Goal: Communication & Community: Share content

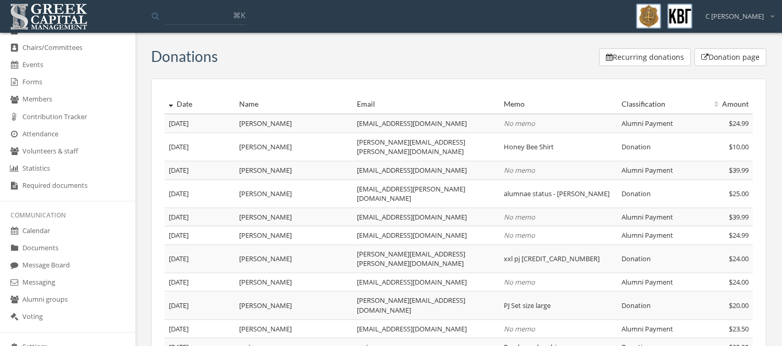
scroll to position [246, 0]
click at [64, 225] on link "Calendar" at bounding box center [67, 231] width 135 height 17
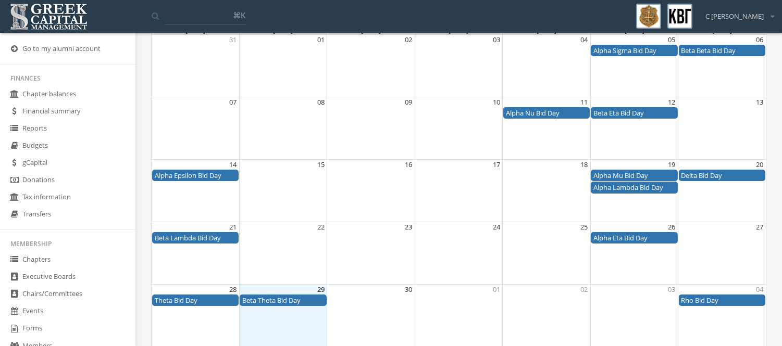
click at [39, 127] on link "Reports" at bounding box center [67, 128] width 135 height 17
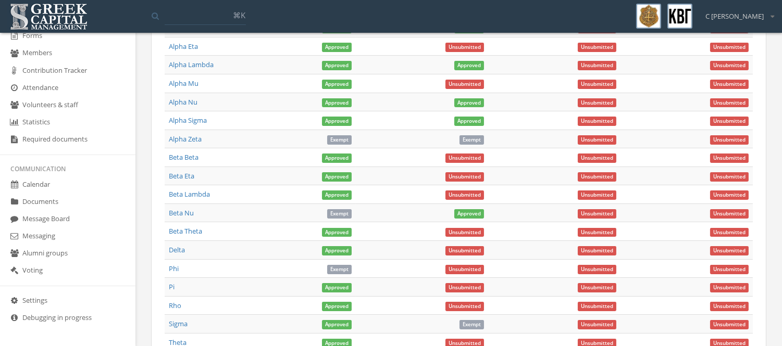
scroll to position [96, 0]
click at [54, 185] on link "Calendar" at bounding box center [67, 185] width 135 height 17
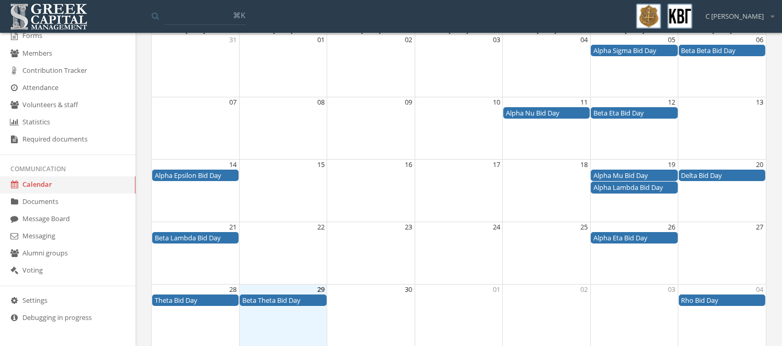
scroll to position [45, 0]
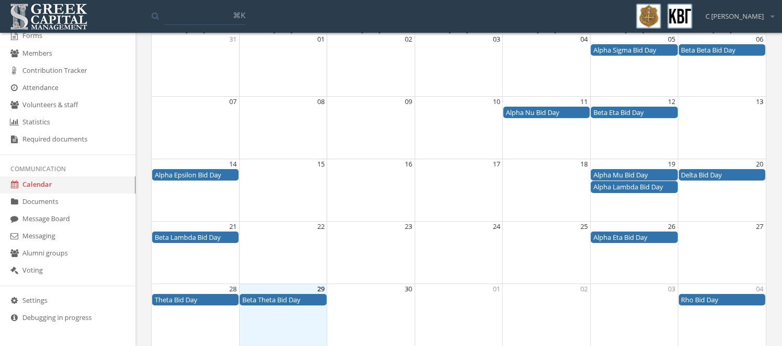
click at [37, 238] on link "Messaging" at bounding box center [67, 236] width 135 height 17
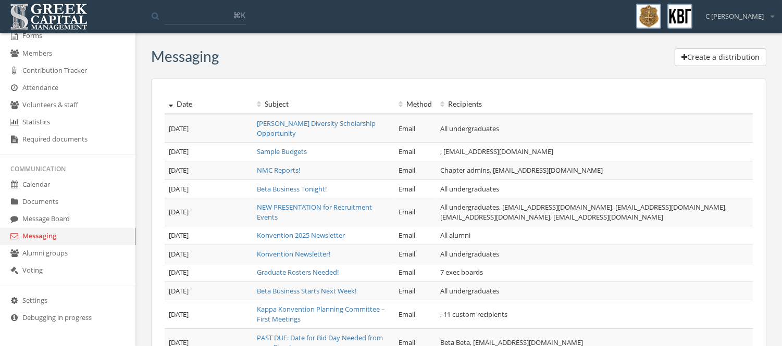
click at [700, 56] on button "Create a distribution" at bounding box center [720, 57] width 92 height 18
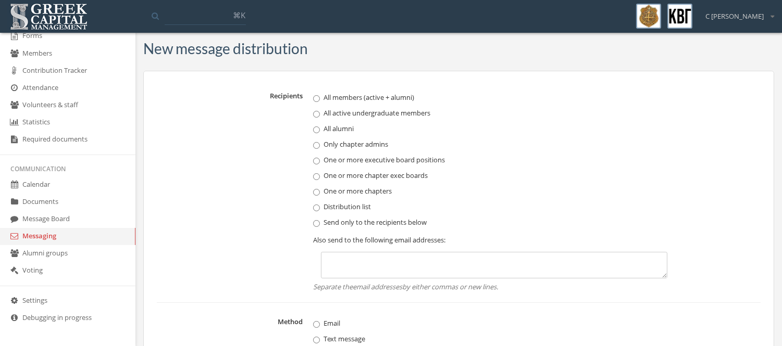
click at [424, 178] on label "One or more chapter exec boards" at bounding box center [494, 175] width 362 height 10
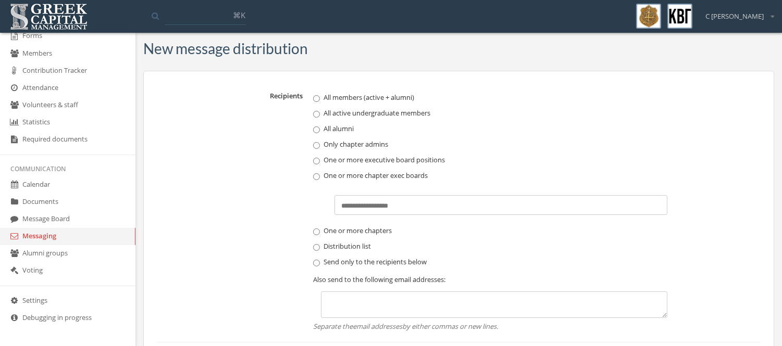
click at [429, 206] on div "Select chapters..." at bounding box center [500, 205] width 333 height 20
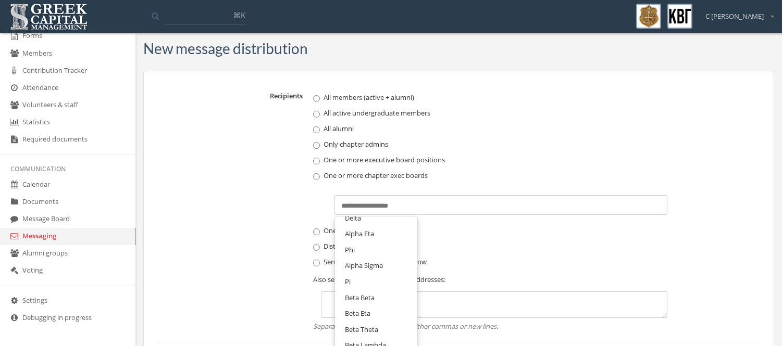
click at [371, 297] on span "Beta Beta" at bounding box center [360, 297] width 30 height 9
click at [417, 209] on input "text" at bounding box center [414, 206] width 54 height 10
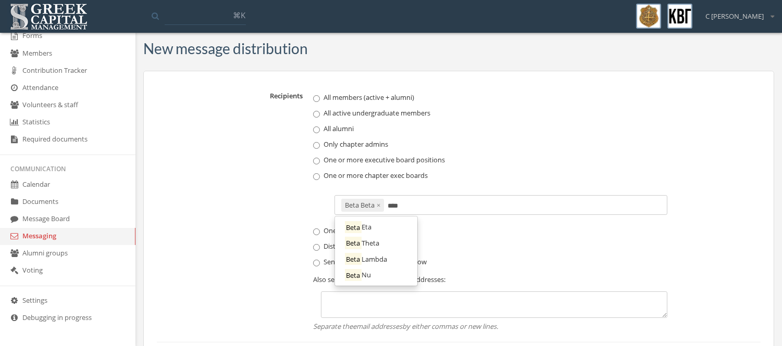
type input "****"
click at [379, 259] on span "Lambda" at bounding box center [374, 259] width 26 height 9
click at [494, 206] on input "text" at bounding box center [472, 206] width 54 height 10
type input "****"
click at [375, 228] on link "Beta Eta" at bounding box center [375, 227] width 75 height 16
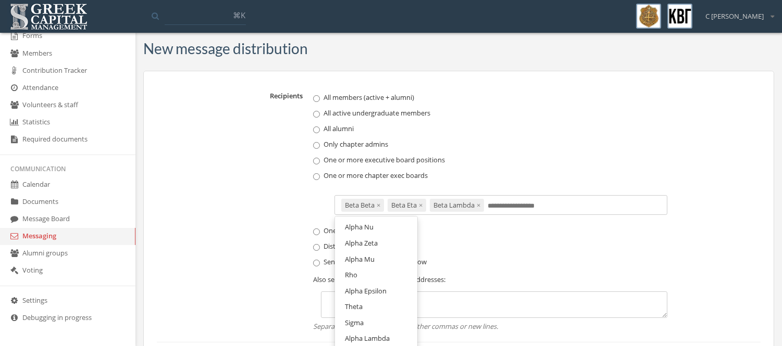
click at [511, 209] on input "text" at bounding box center [514, 206] width 54 height 10
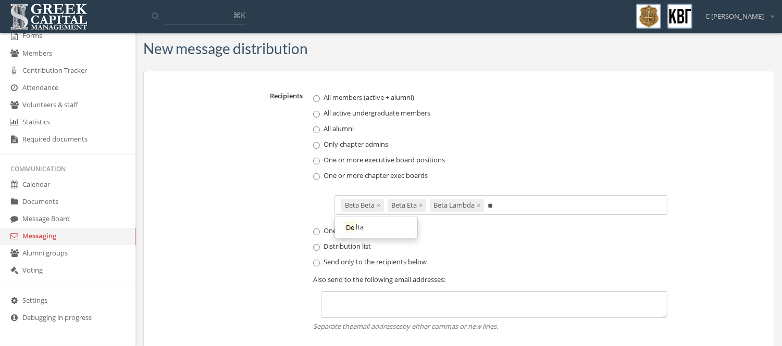
type input "**"
click at [375, 228] on link "De lta" at bounding box center [375, 227] width 75 height 16
click at [553, 205] on input "text" at bounding box center [547, 206] width 54 height 10
type input "*"
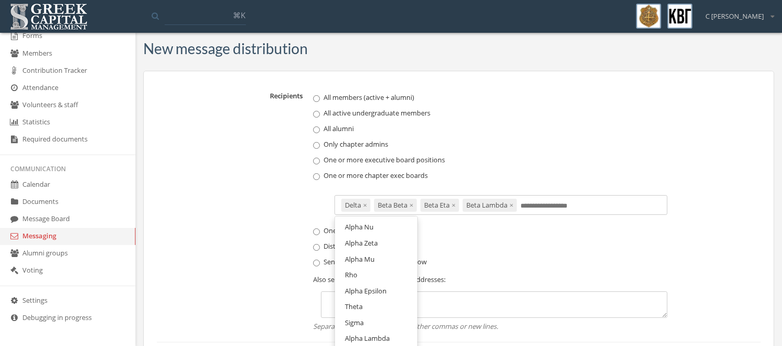
click at [274, 188] on label "Recipients" at bounding box center [232, 209] width 151 height 244
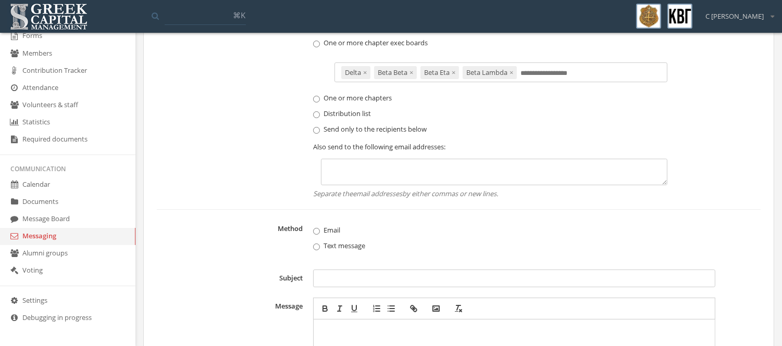
scroll to position [179, 0]
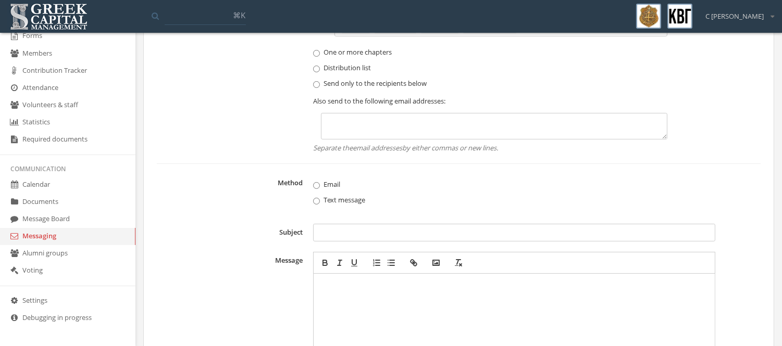
click at [357, 241] on input "Subject" at bounding box center [514, 233] width 402 height 18
type input "**********"
click at [357, 289] on p at bounding box center [514, 284] width 392 height 11
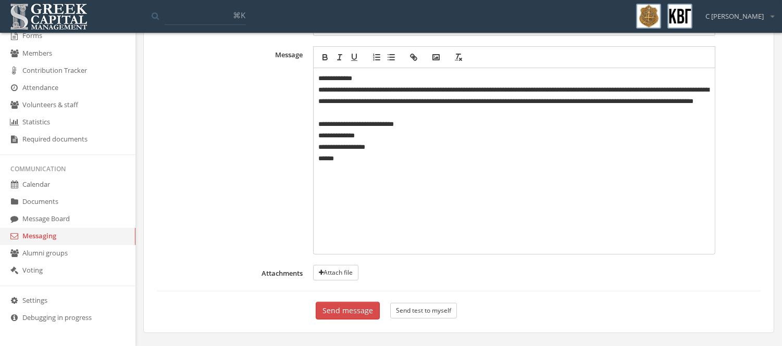
scroll to position [384, 0]
click at [351, 316] on button "Send message" at bounding box center [348, 312] width 64 height 18
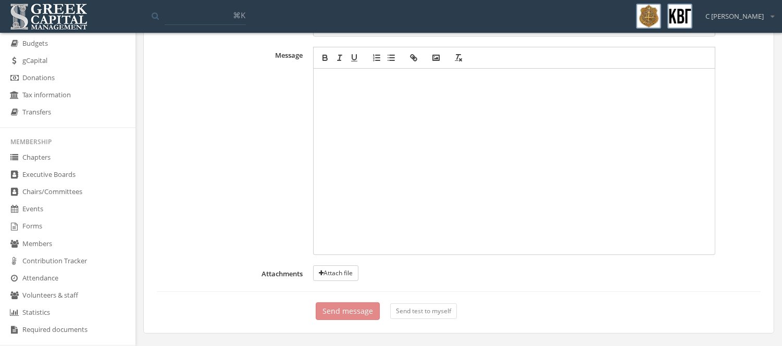
scroll to position [102, 0]
click at [44, 226] on link "Forms" at bounding box center [67, 227] width 135 height 17
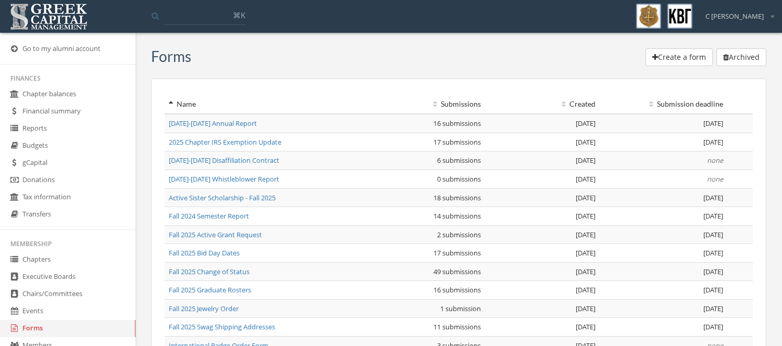
click at [58, 133] on link "Reports" at bounding box center [67, 128] width 135 height 17
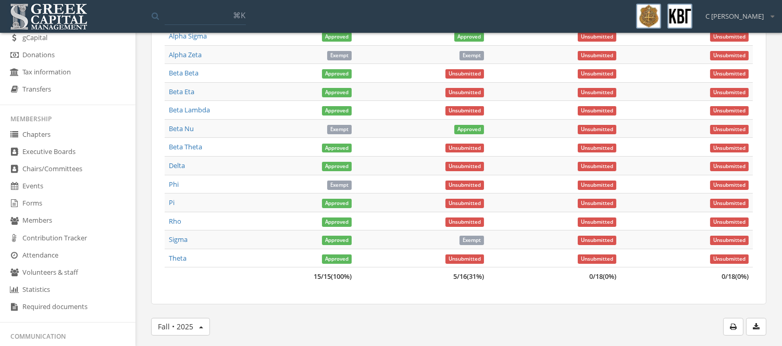
scroll to position [125, 0]
click at [47, 185] on link "Events" at bounding box center [67, 186] width 135 height 17
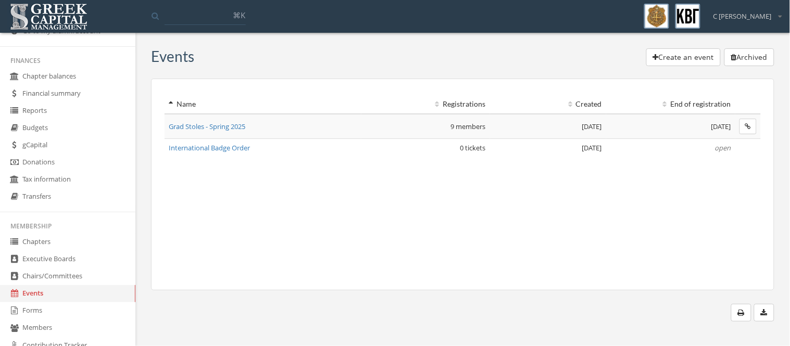
scroll to position [17, 0]
